Goal: Information Seeking & Learning: Find contact information

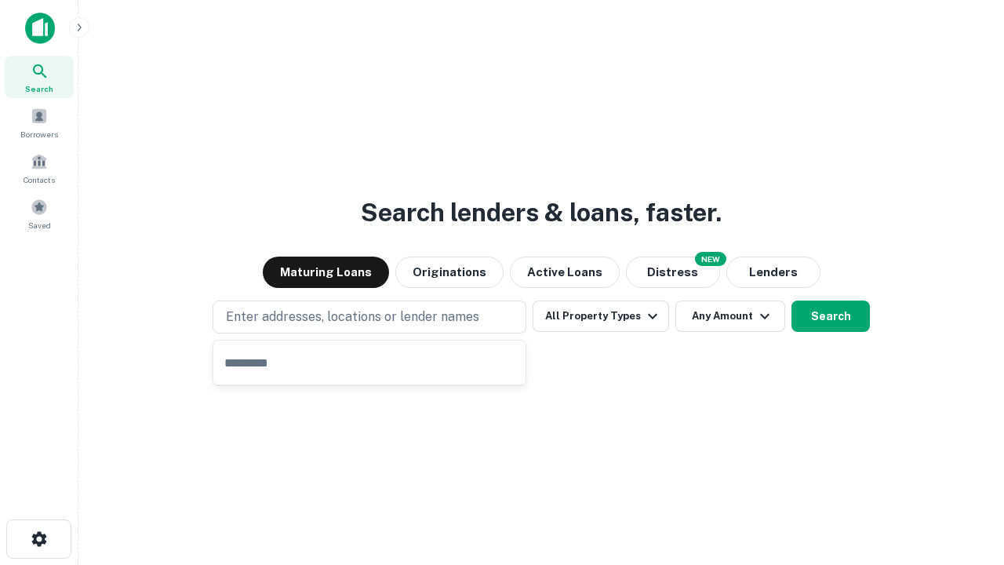
type input "**********"
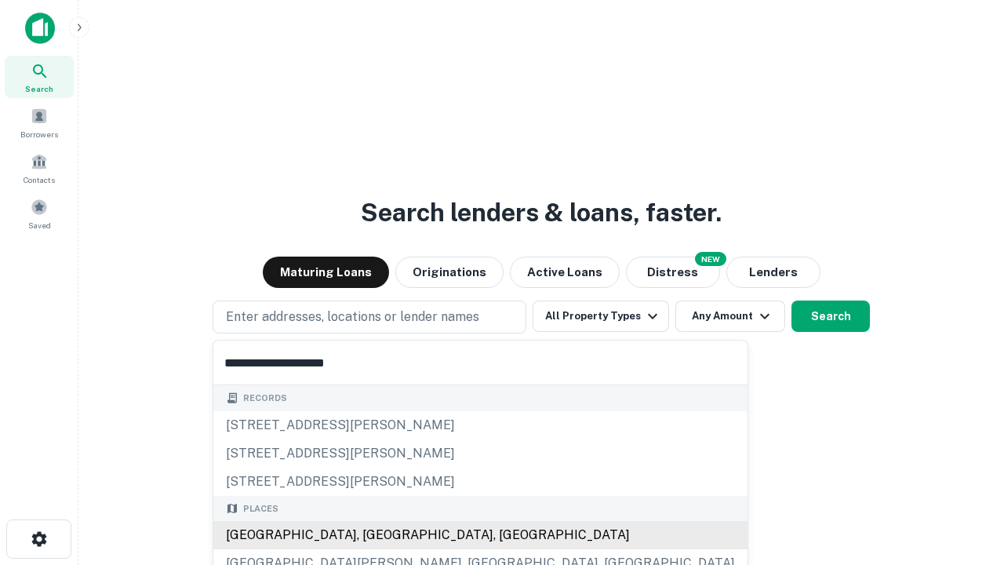
click at [375, 535] on div "[GEOGRAPHIC_DATA], [GEOGRAPHIC_DATA], [GEOGRAPHIC_DATA]" at bounding box center [480, 535] width 534 height 28
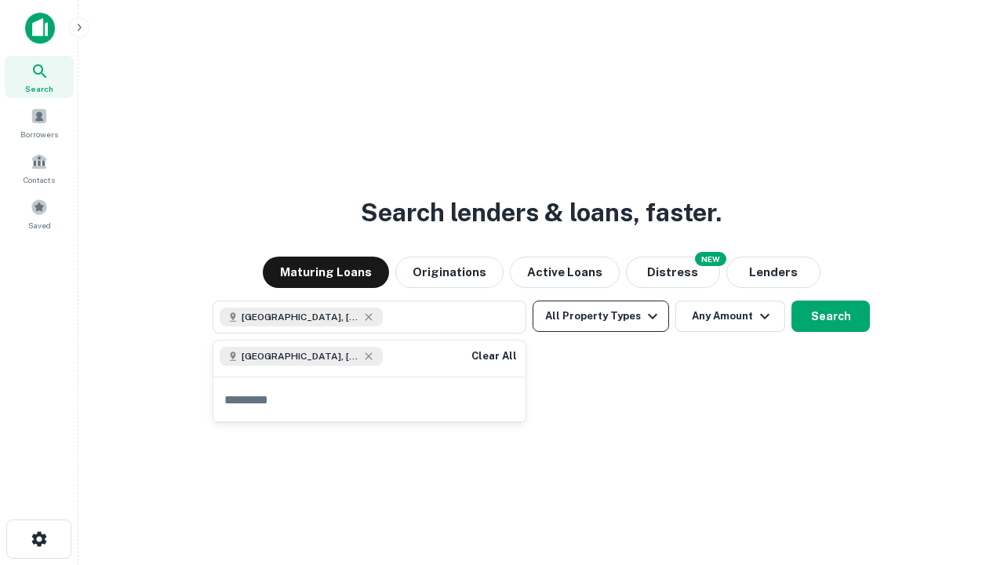
click at [601, 316] on button "All Property Types" at bounding box center [600, 315] width 136 height 31
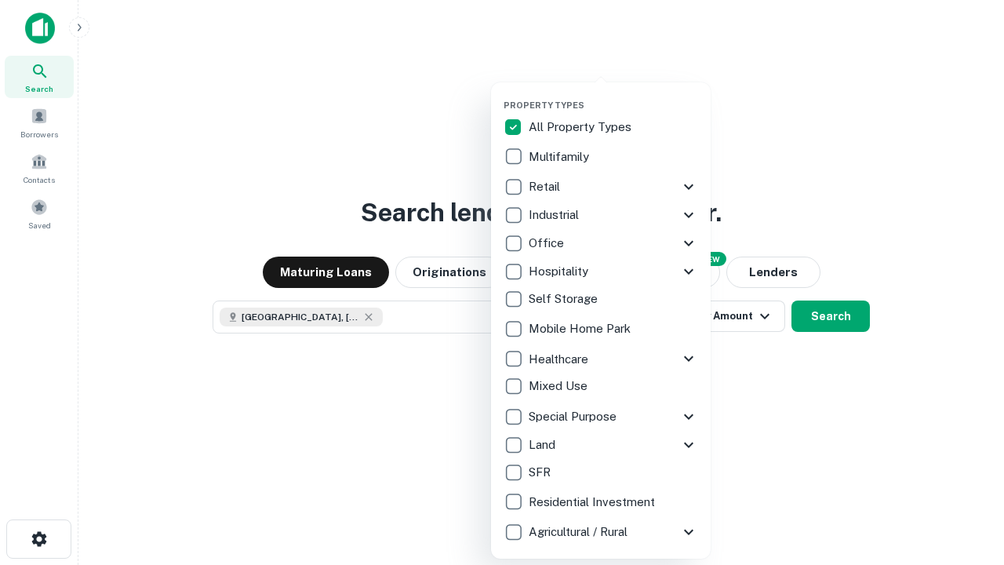
click at [613, 95] on button "button" at bounding box center [613, 95] width 220 height 1
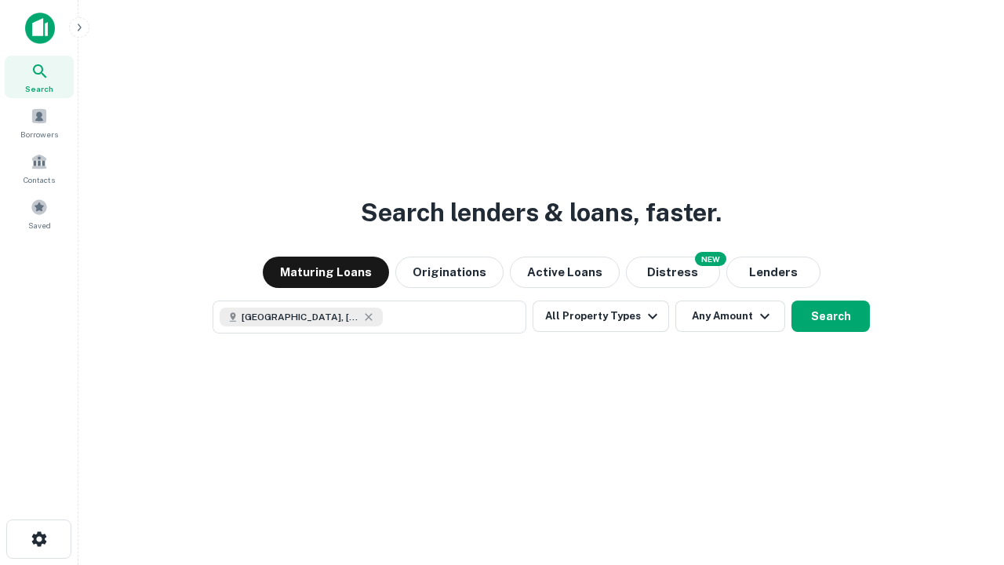
scroll to position [25, 0]
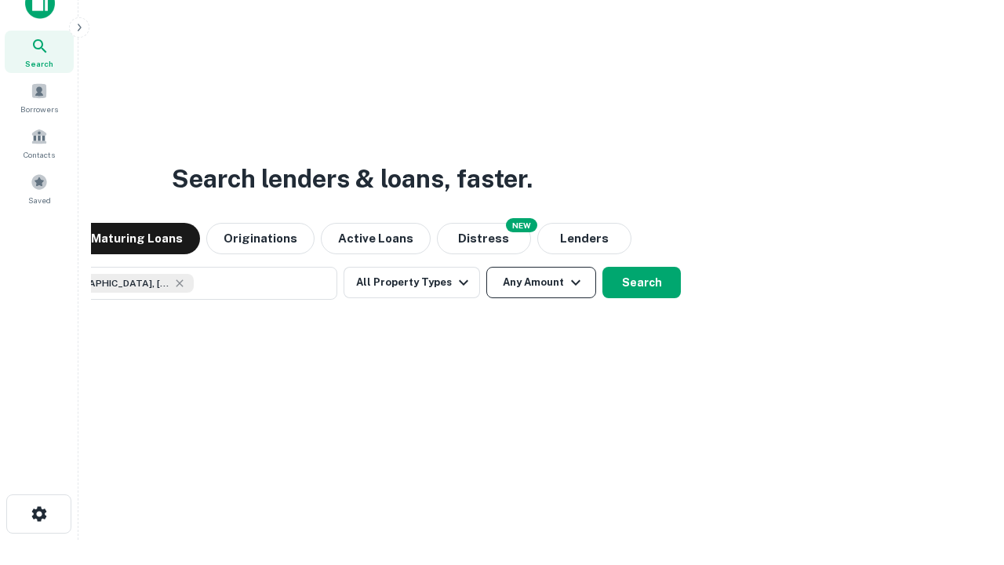
click at [486, 267] on button "Any Amount" at bounding box center [541, 282] width 110 height 31
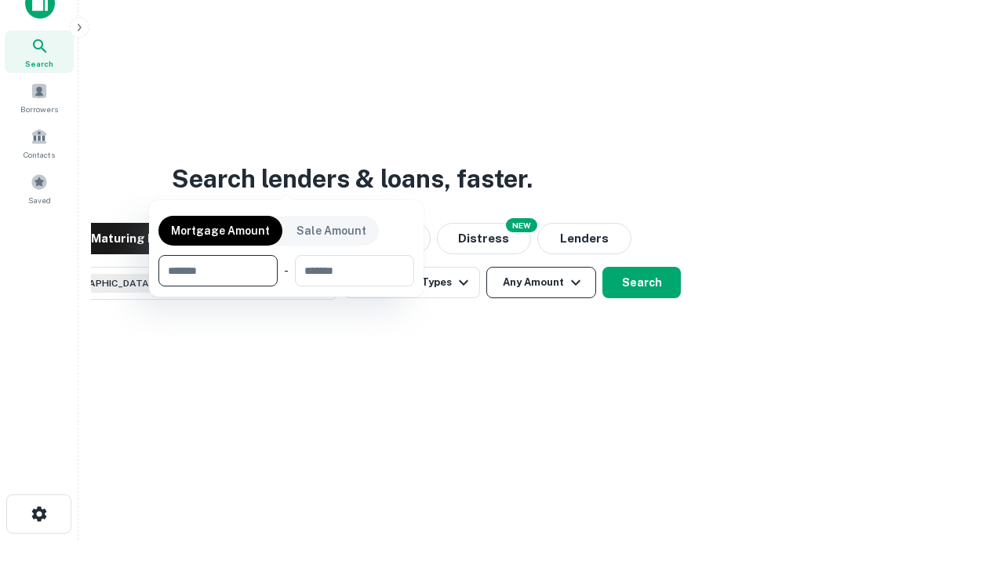
scroll to position [113, 444]
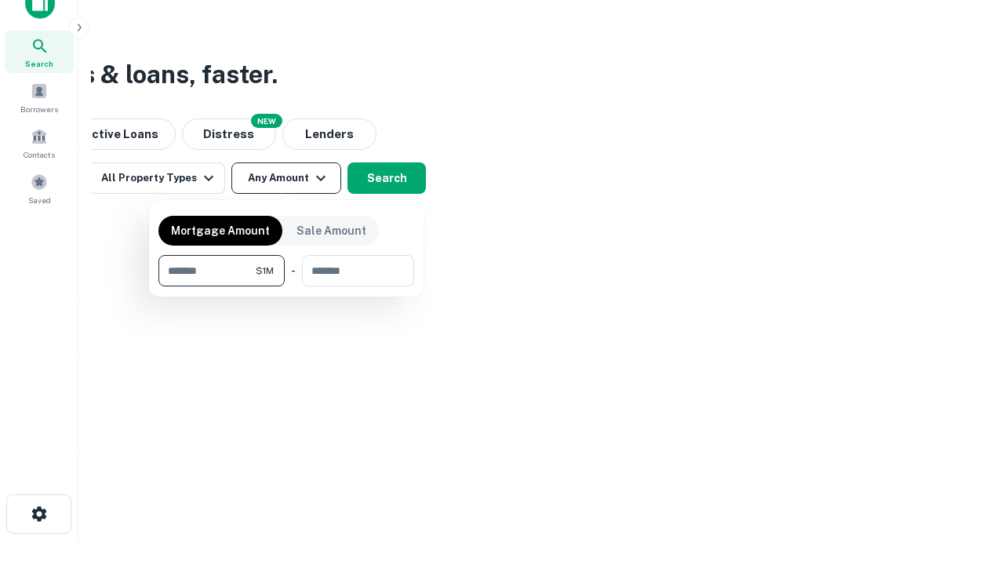
type input "*******"
click at [286, 286] on button "button" at bounding box center [286, 286] width 256 height 1
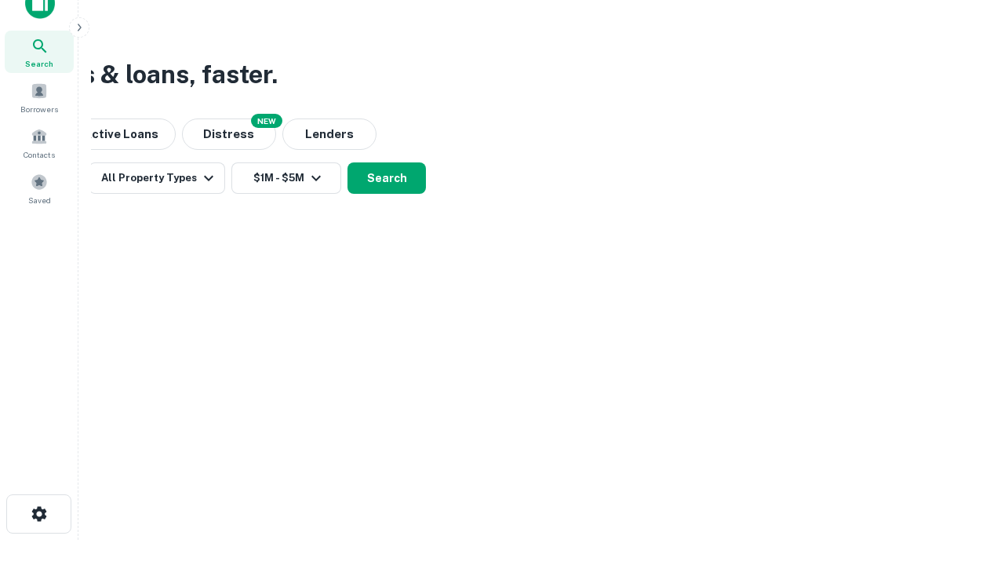
scroll to position [25, 0]
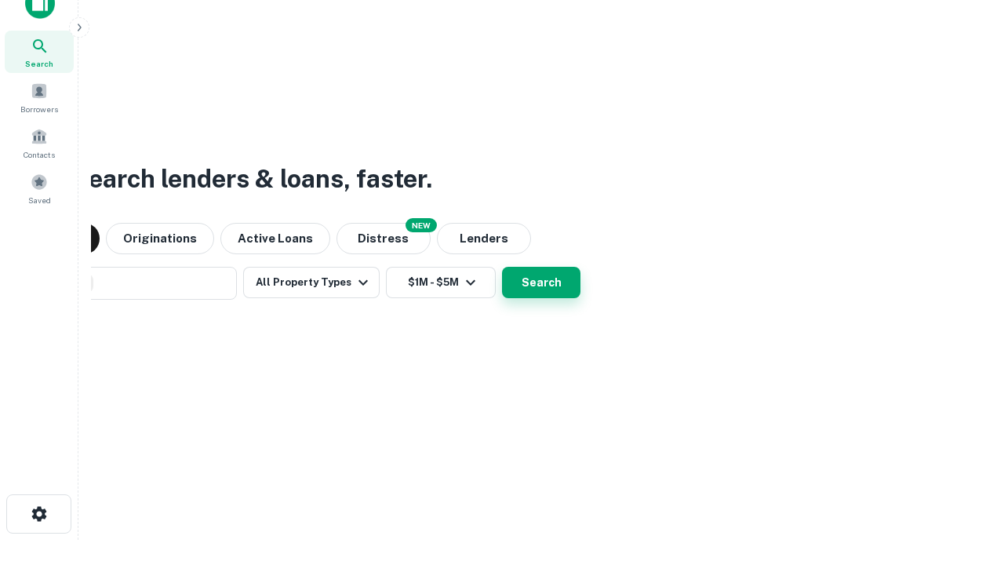
click at [502, 267] on button "Search" at bounding box center [541, 282] width 78 height 31
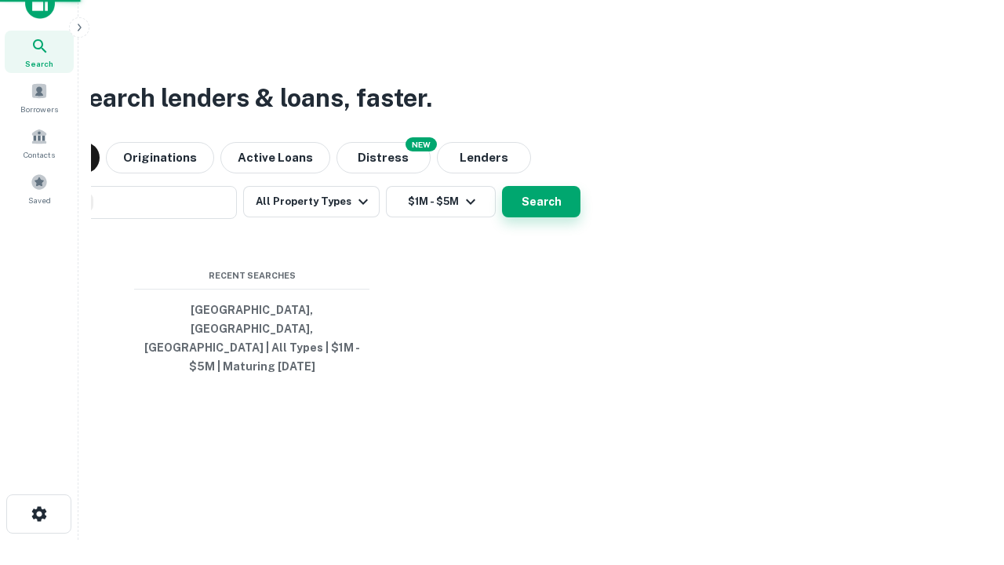
scroll to position [51, 444]
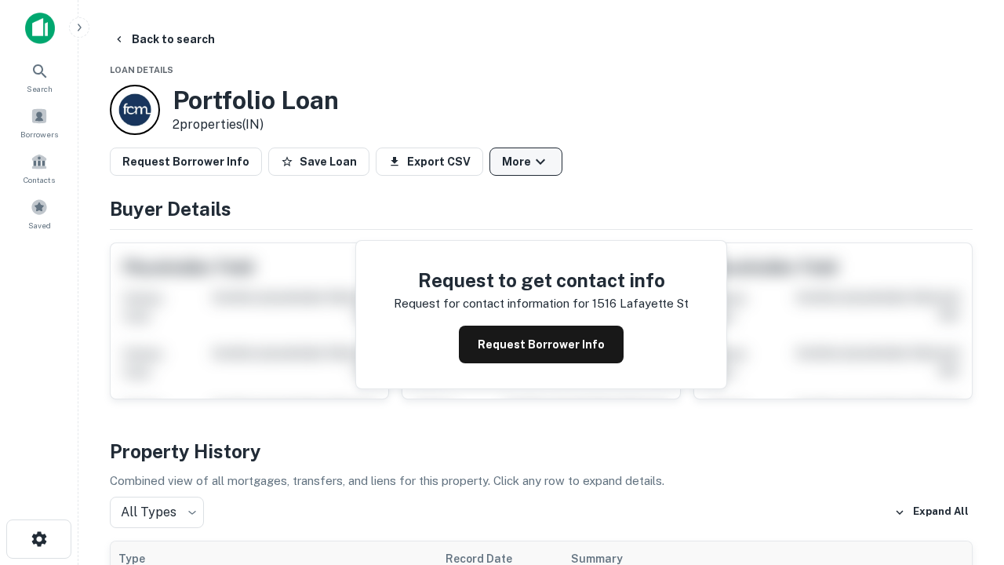
click at [525, 162] on button "More" at bounding box center [525, 161] width 73 height 28
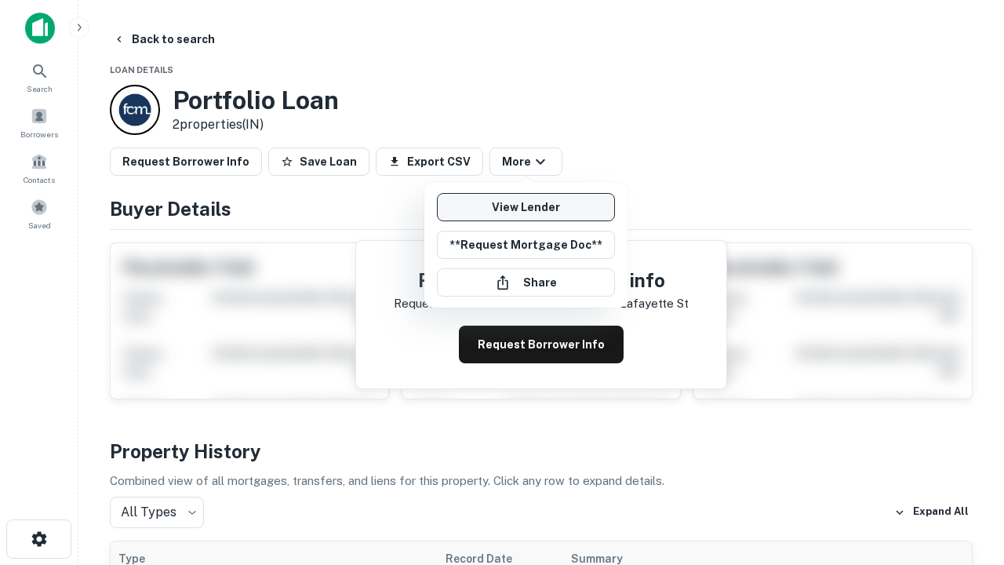
click at [525, 207] on link "View Lender" at bounding box center [526, 207] width 178 height 28
